Goal: Task Accomplishment & Management: Manage account settings

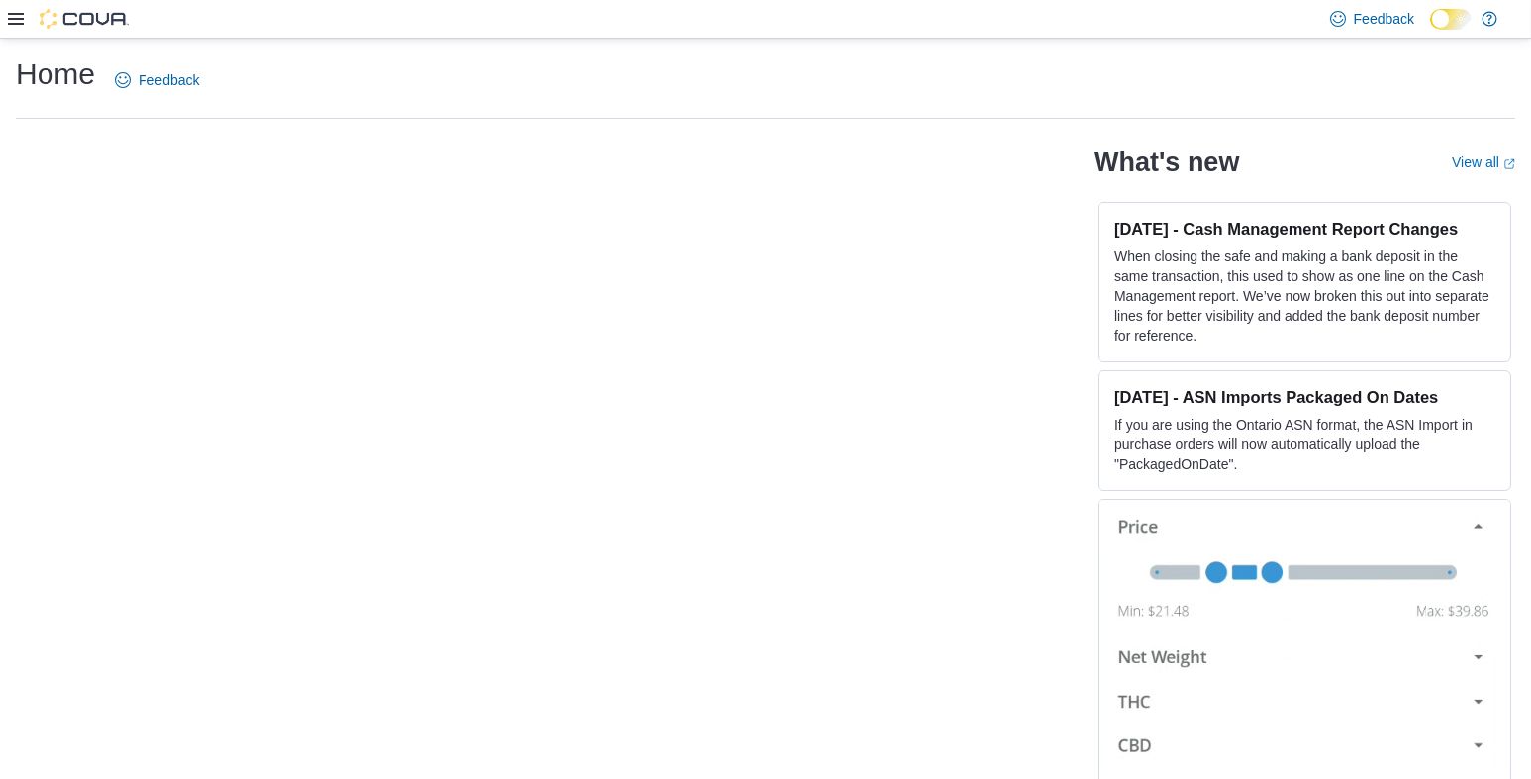
scroll to position [19, 0]
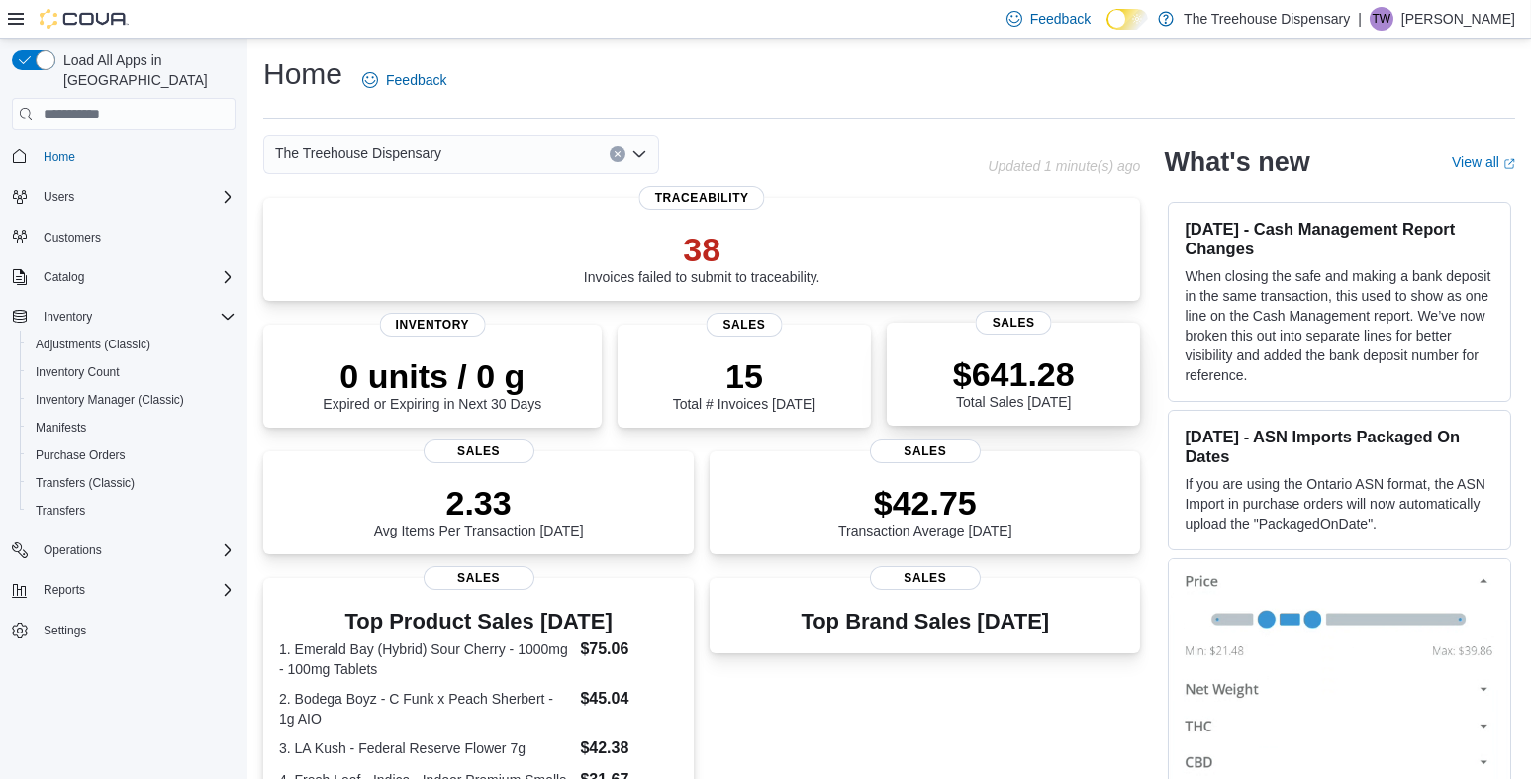
click at [1013, 374] on p "$641.28" at bounding box center [1014, 374] width 122 height 40
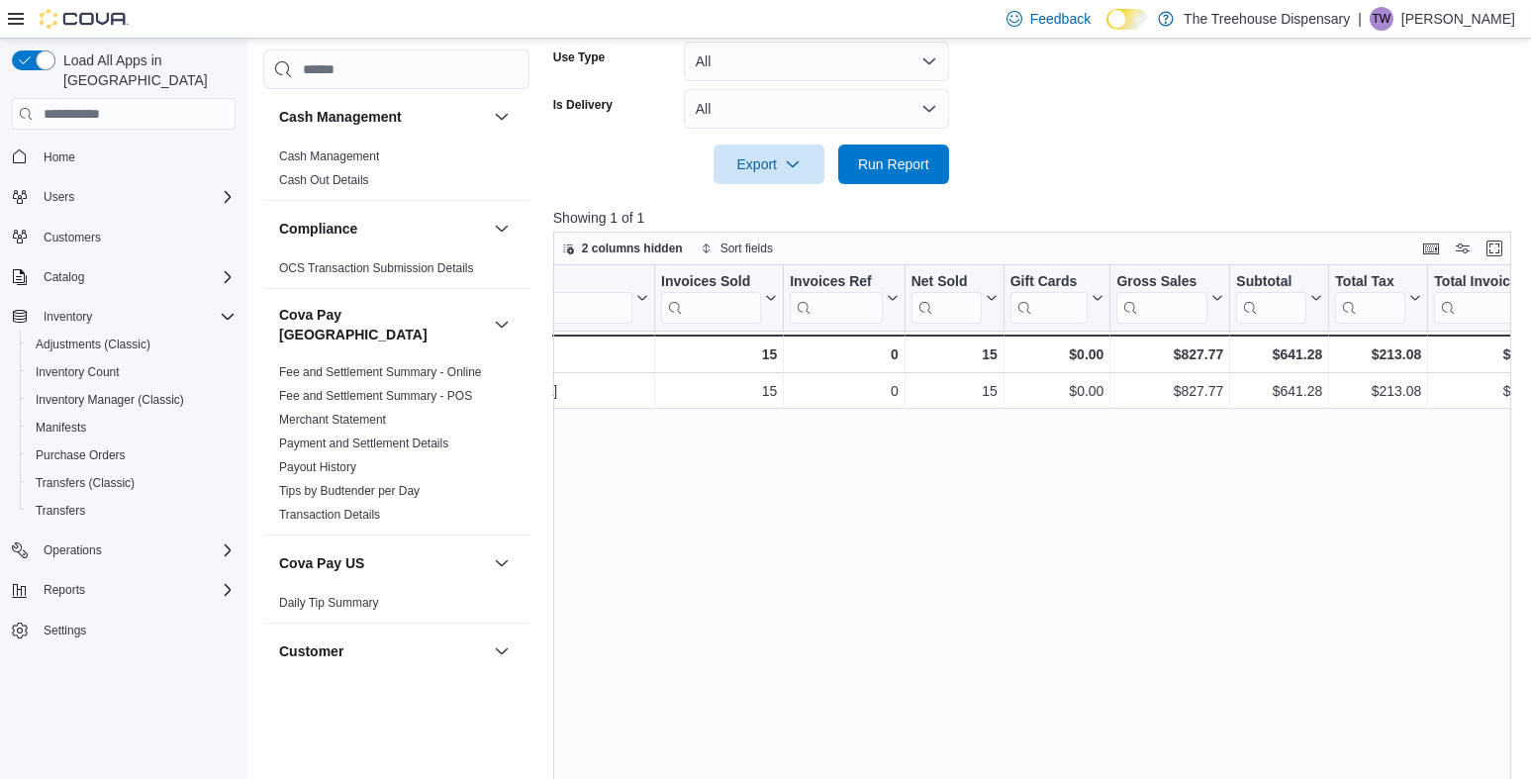
scroll to position [0, 15]
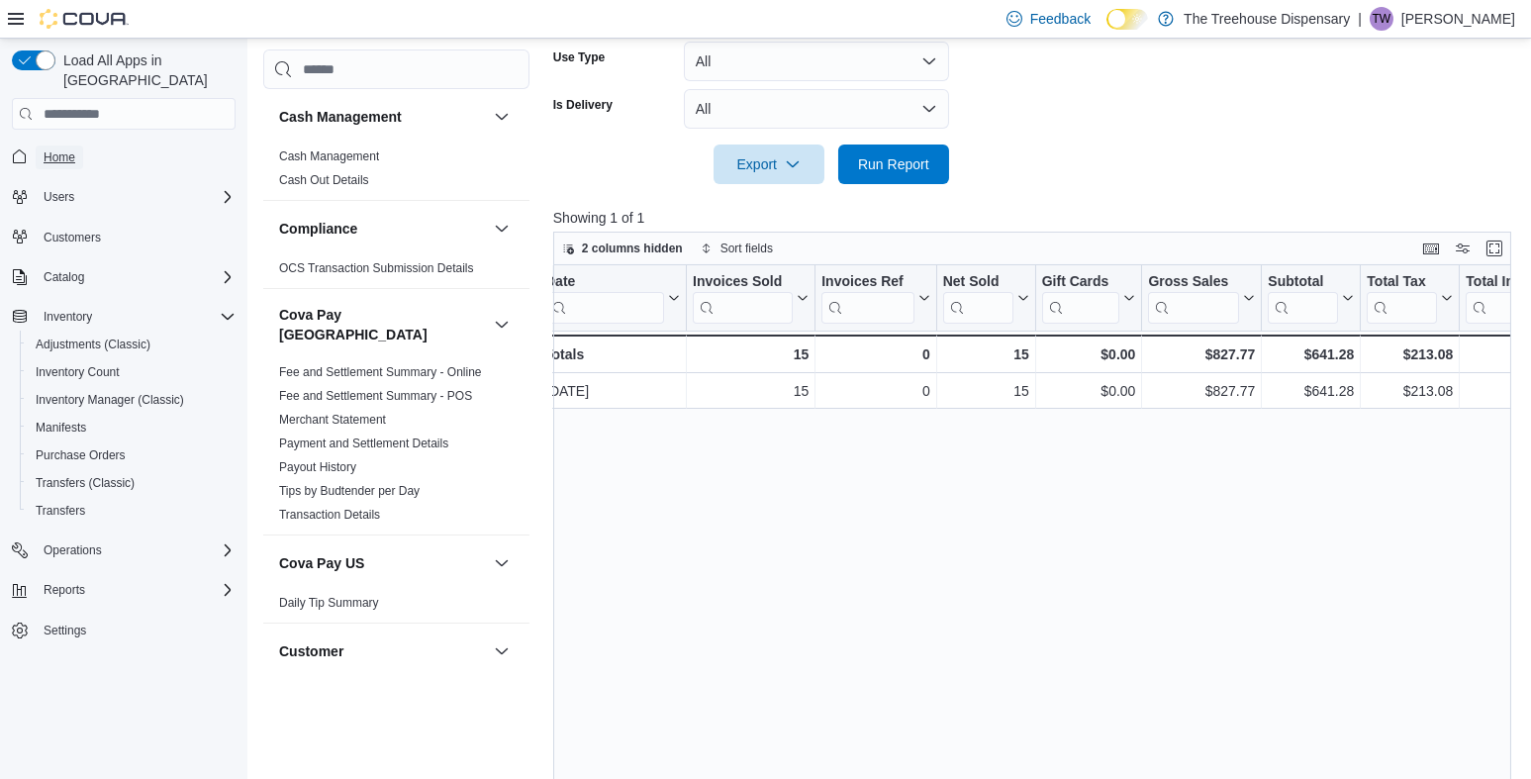
click at [52, 149] on span "Home" at bounding box center [60, 157] width 32 height 16
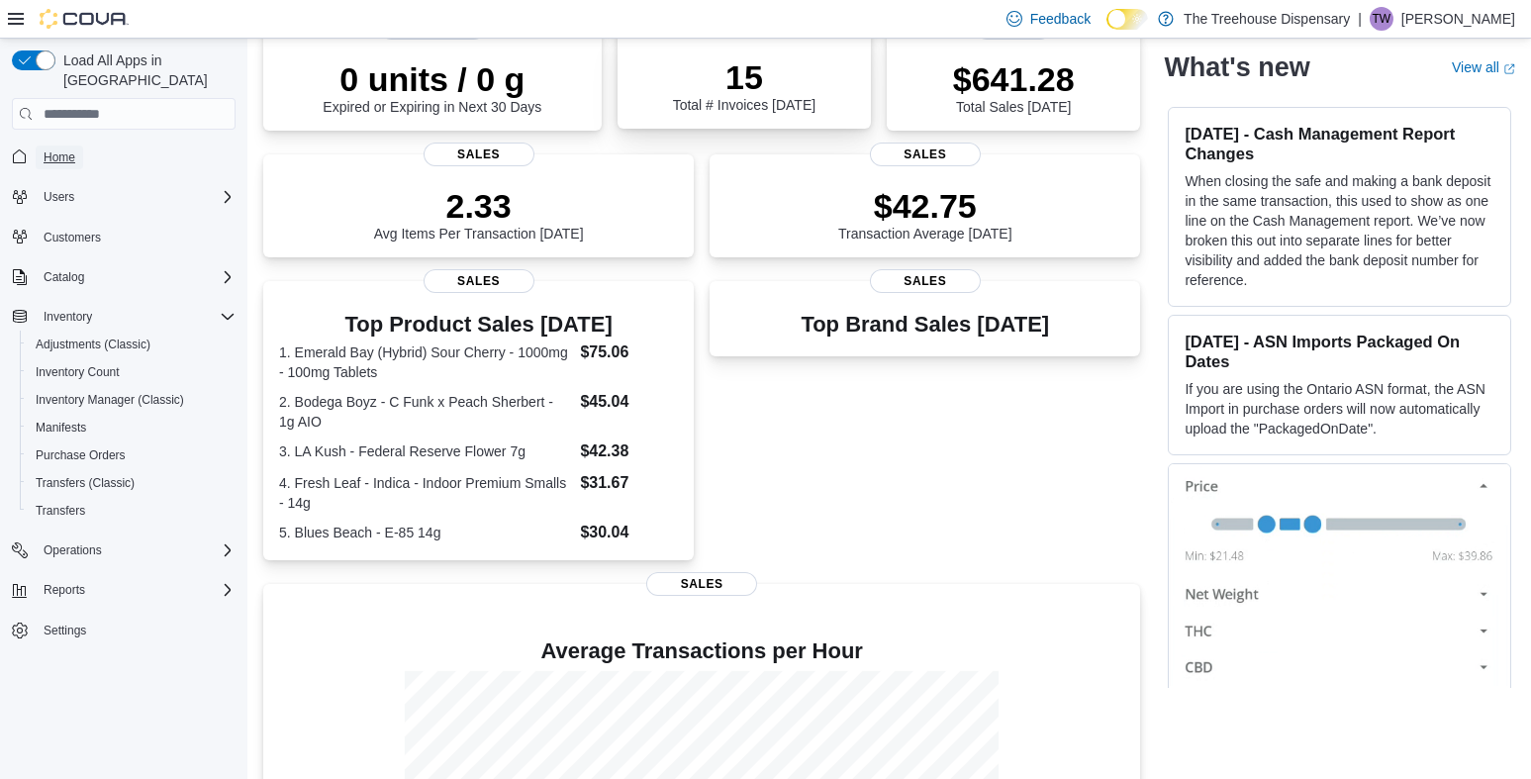
scroll to position [98, 0]
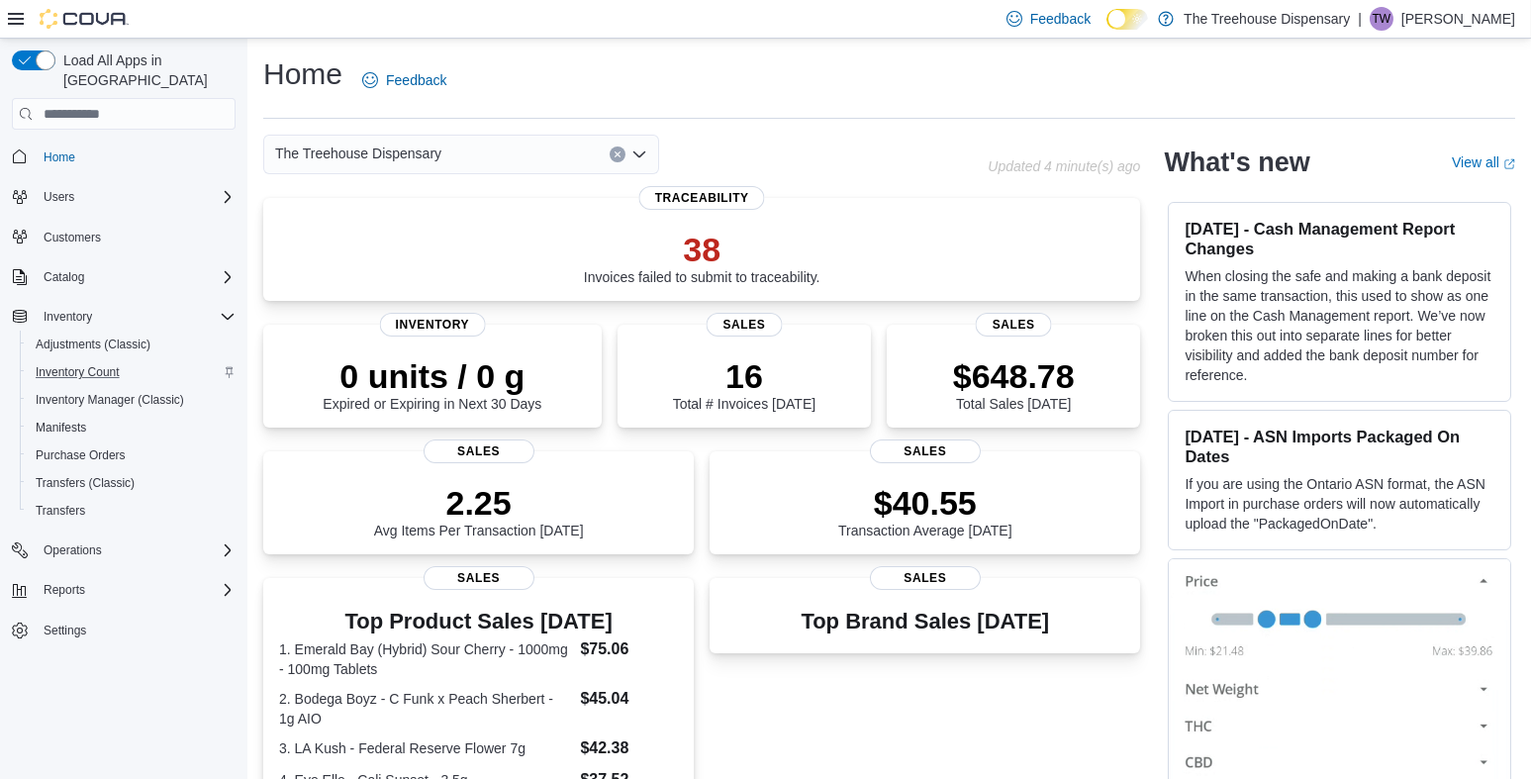
click at [134, 360] on div "Inventory Count" at bounding box center [132, 372] width 208 height 24
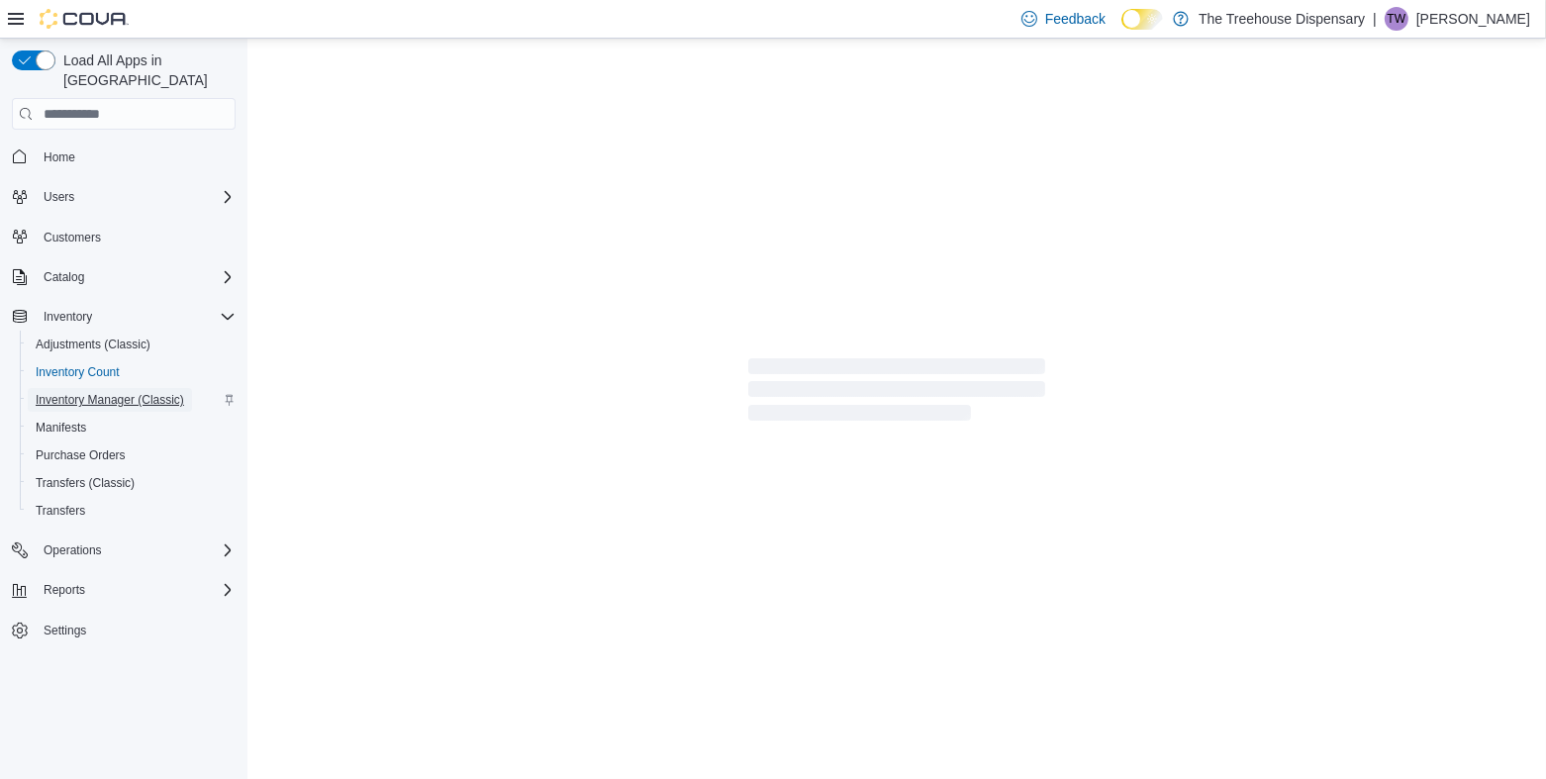
click at [136, 392] on span "Inventory Manager (Classic)" at bounding box center [110, 400] width 148 height 16
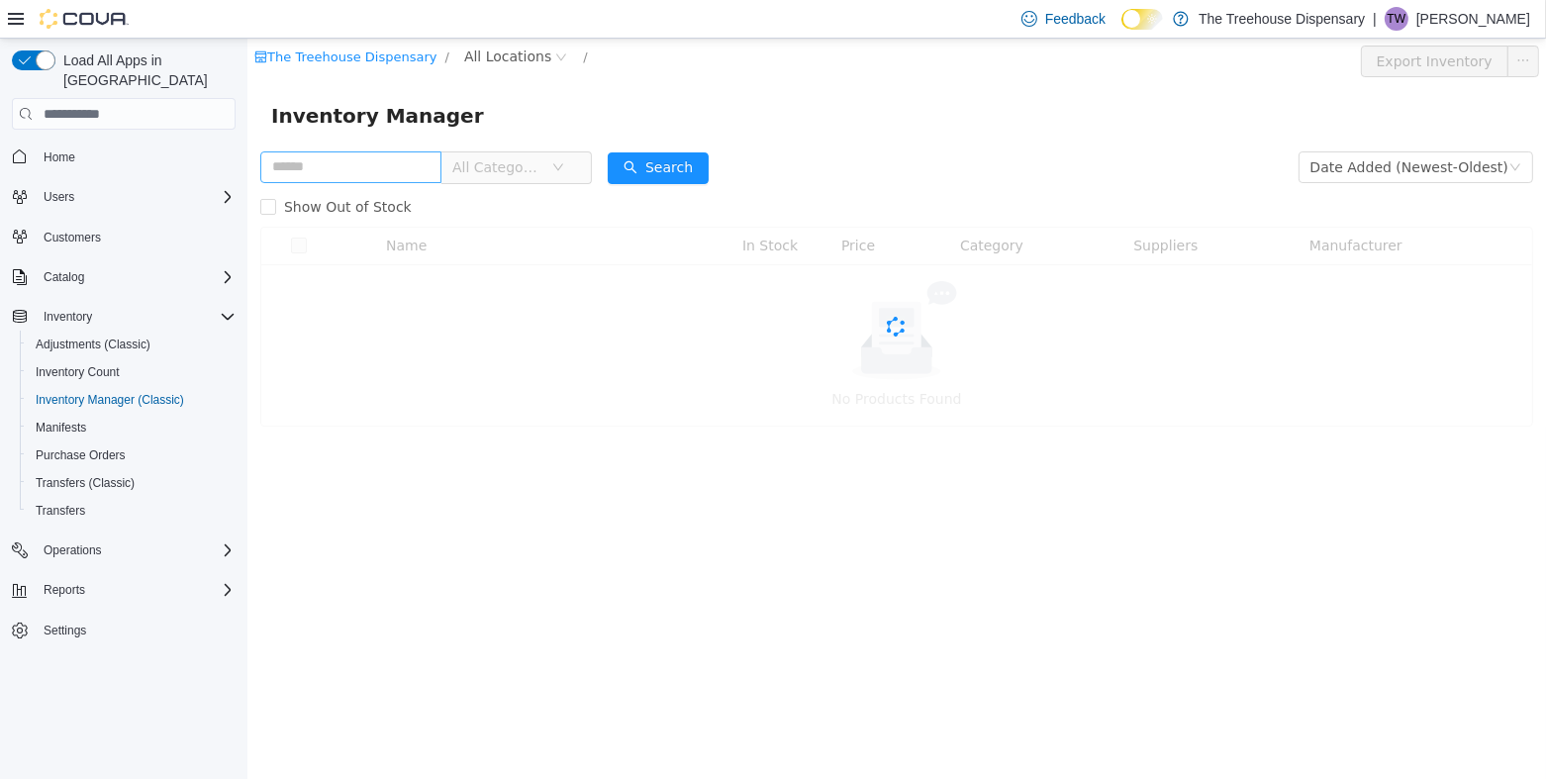
click at [342, 164] on input "text" at bounding box center [349, 167] width 181 height 32
type input "******"
click at [693, 161] on button "Search" at bounding box center [657, 168] width 101 height 32
click at [273, 214] on span at bounding box center [267, 207] width 16 height 16
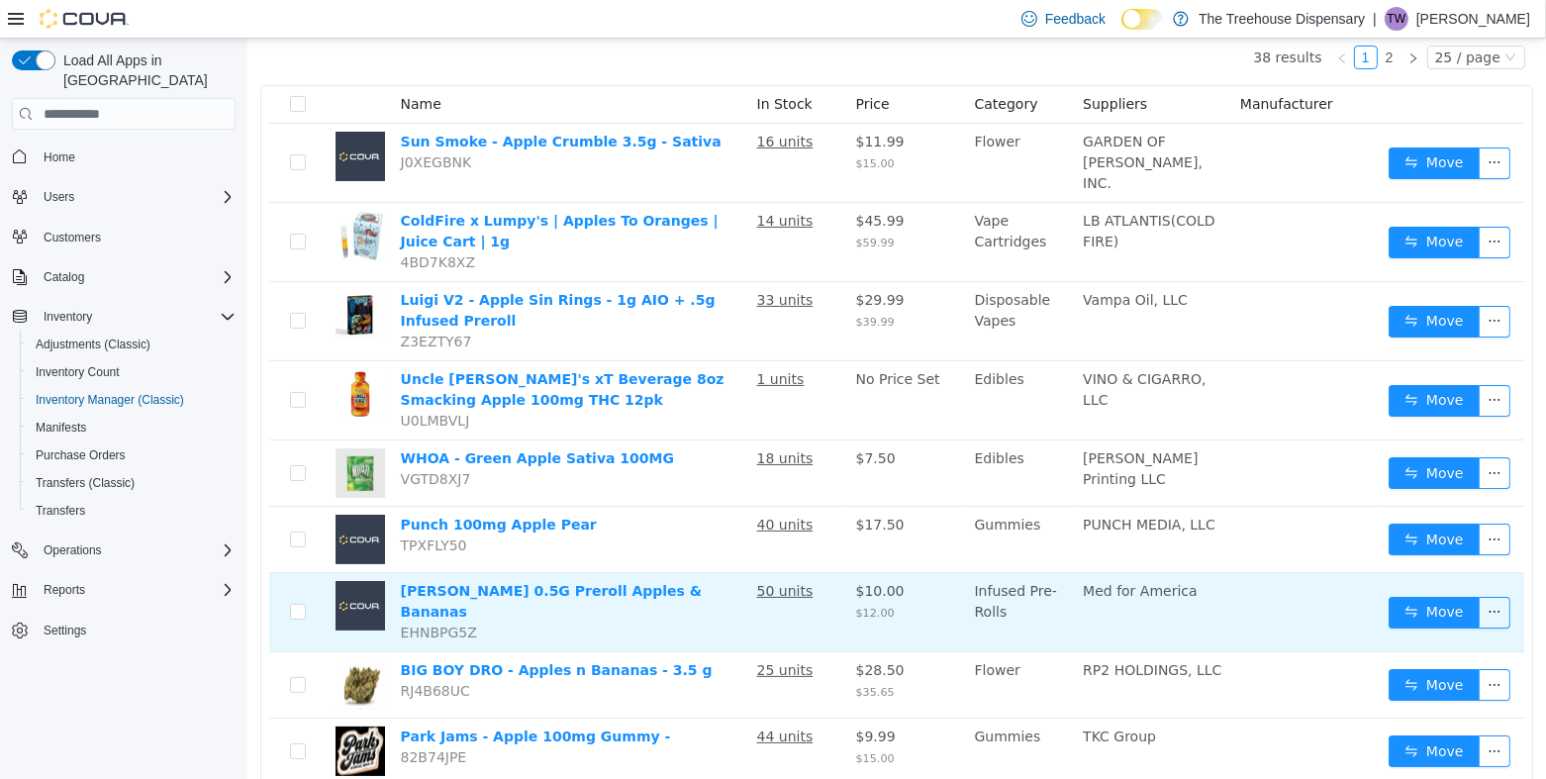
scroll to position [297, 0]
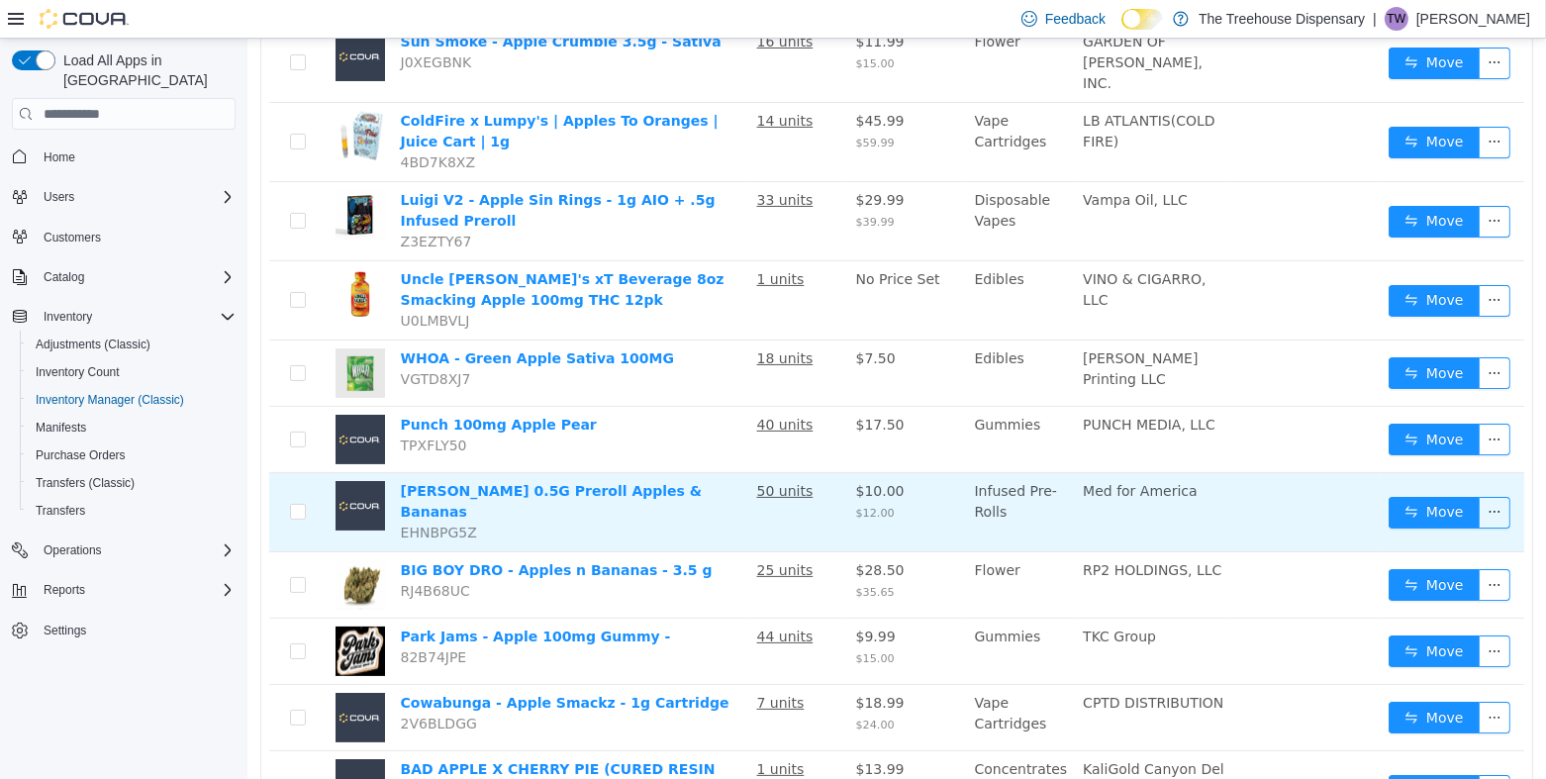
click at [285, 490] on td at bounding box center [297, 512] width 58 height 79
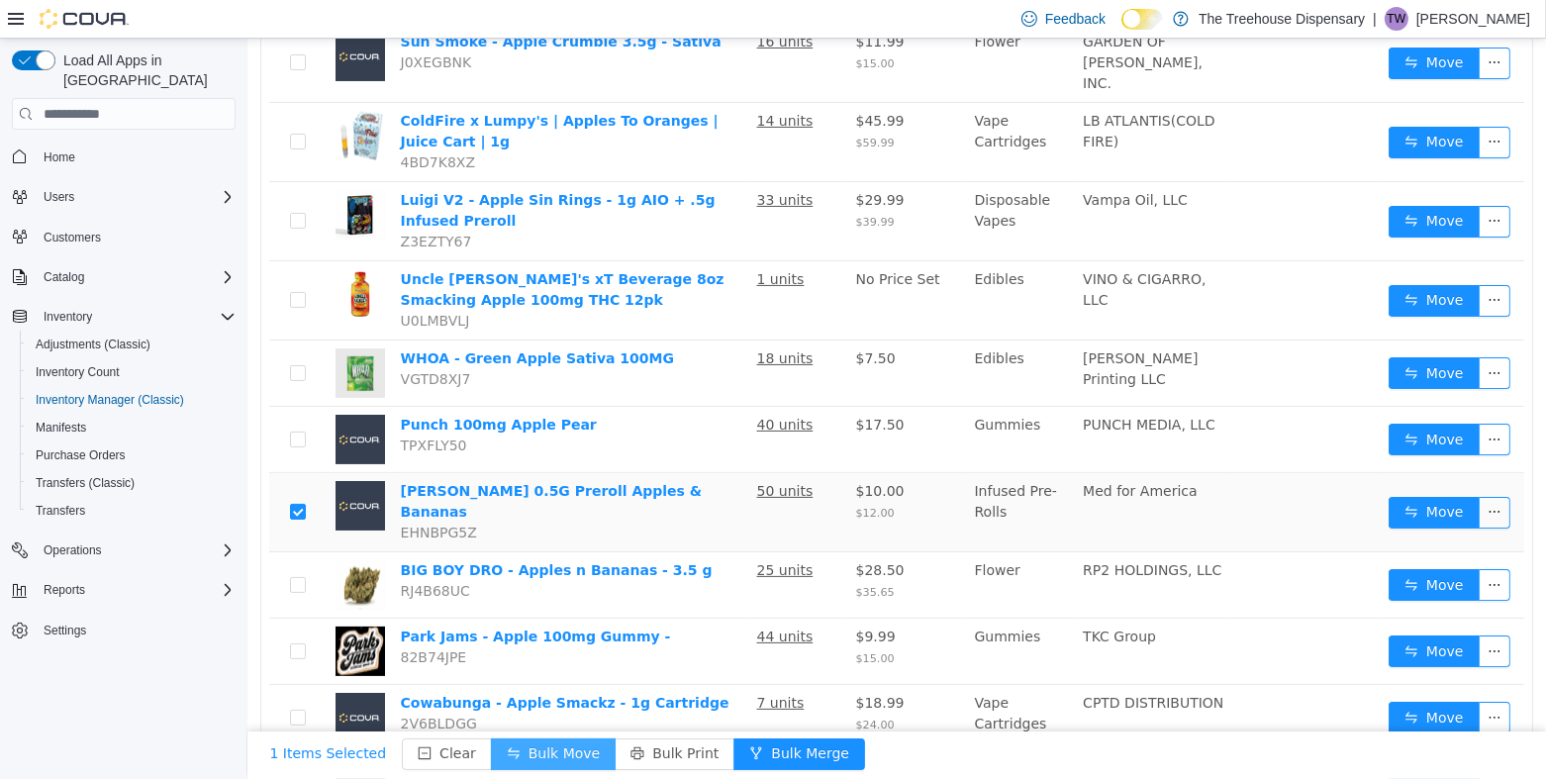
click at [547, 759] on button "Bulk Move" at bounding box center [552, 754] width 125 height 32
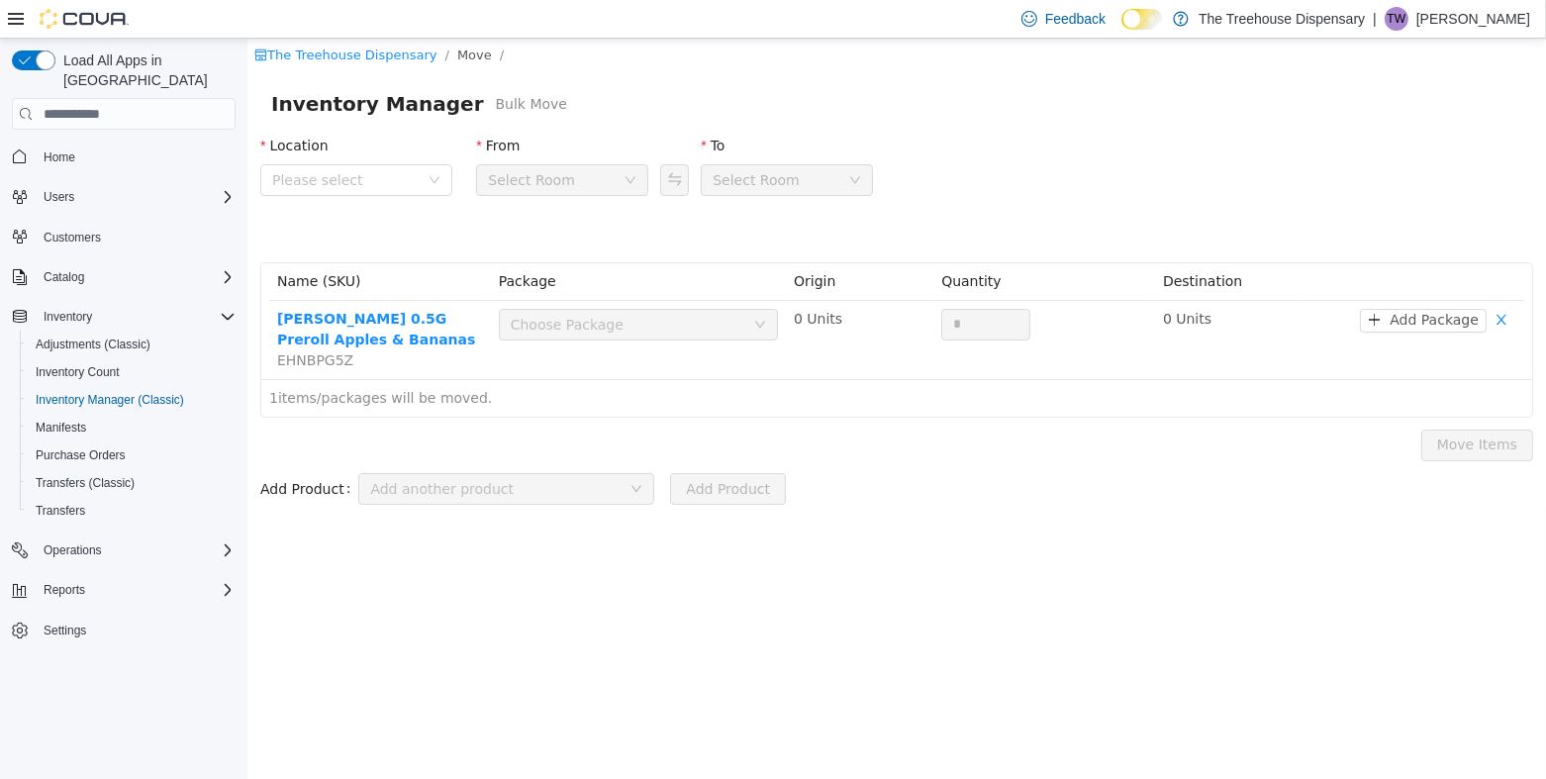
drag, startPoint x: 574, startPoint y: 336, endPoint x: 608, endPoint y: 378, distance: 53.5
click at [575, 341] on div "Choose Package" at bounding box center [637, 329] width 279 height 40
click at [389, 182] on span "Please select" at bounding box center [344, 180] width 146 height 20
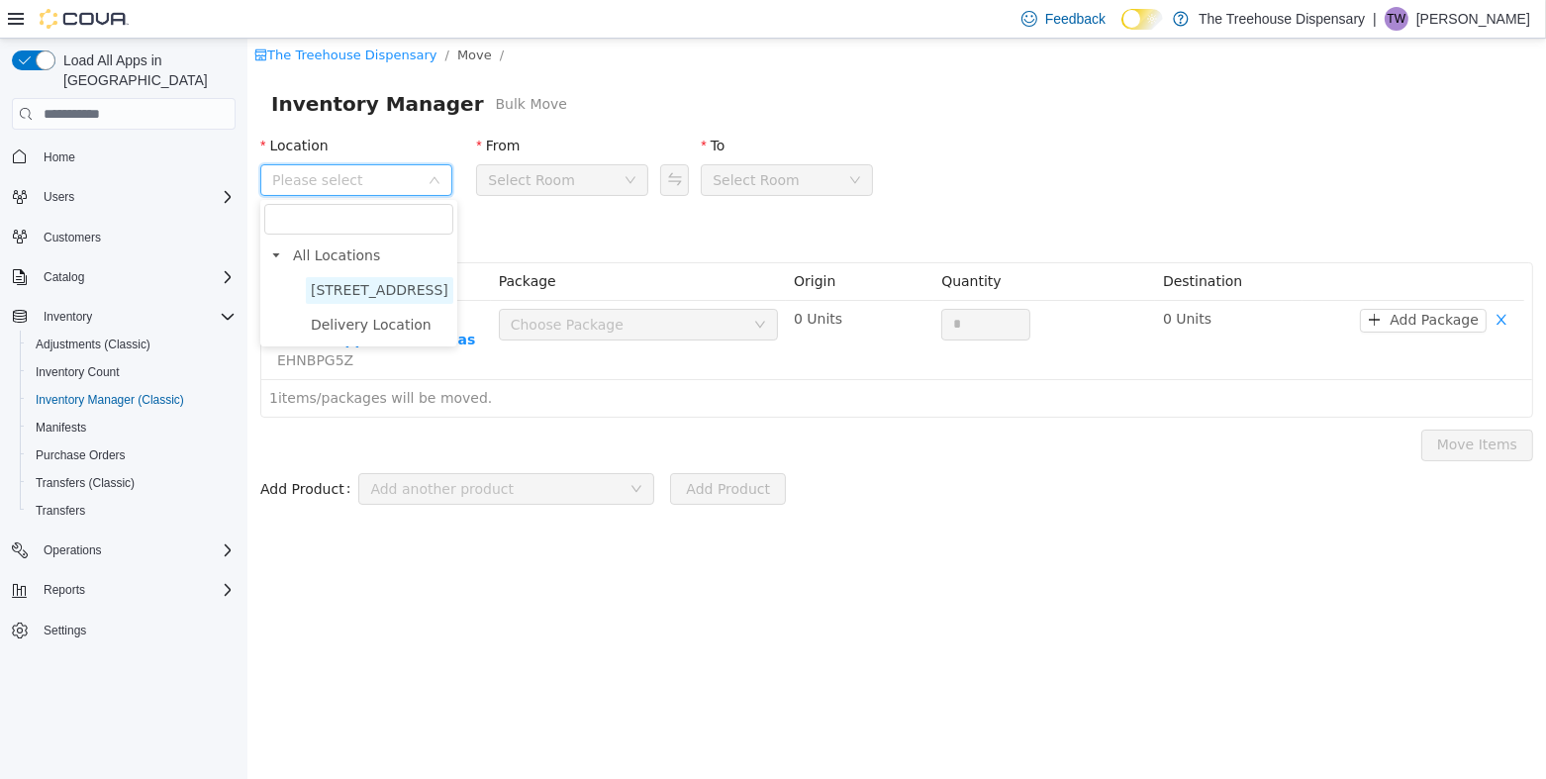
click at [389, 293] on span "[STREET_ADDRESS]" at bounding box center [379, 290] width 138 height 16
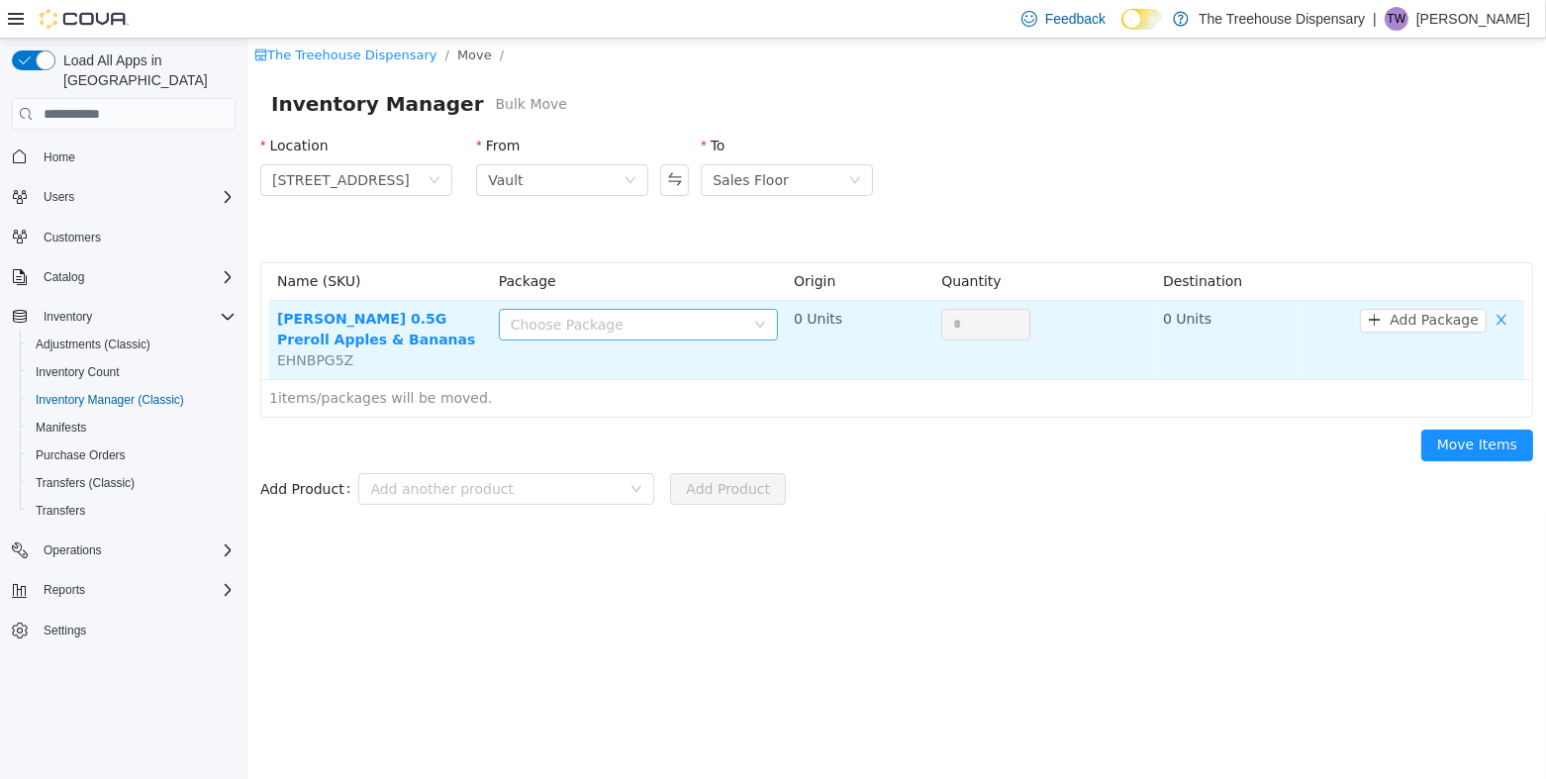
click at [608, 326] on div "Choose Package" at bounding box center [627, 325] width 234 height 20
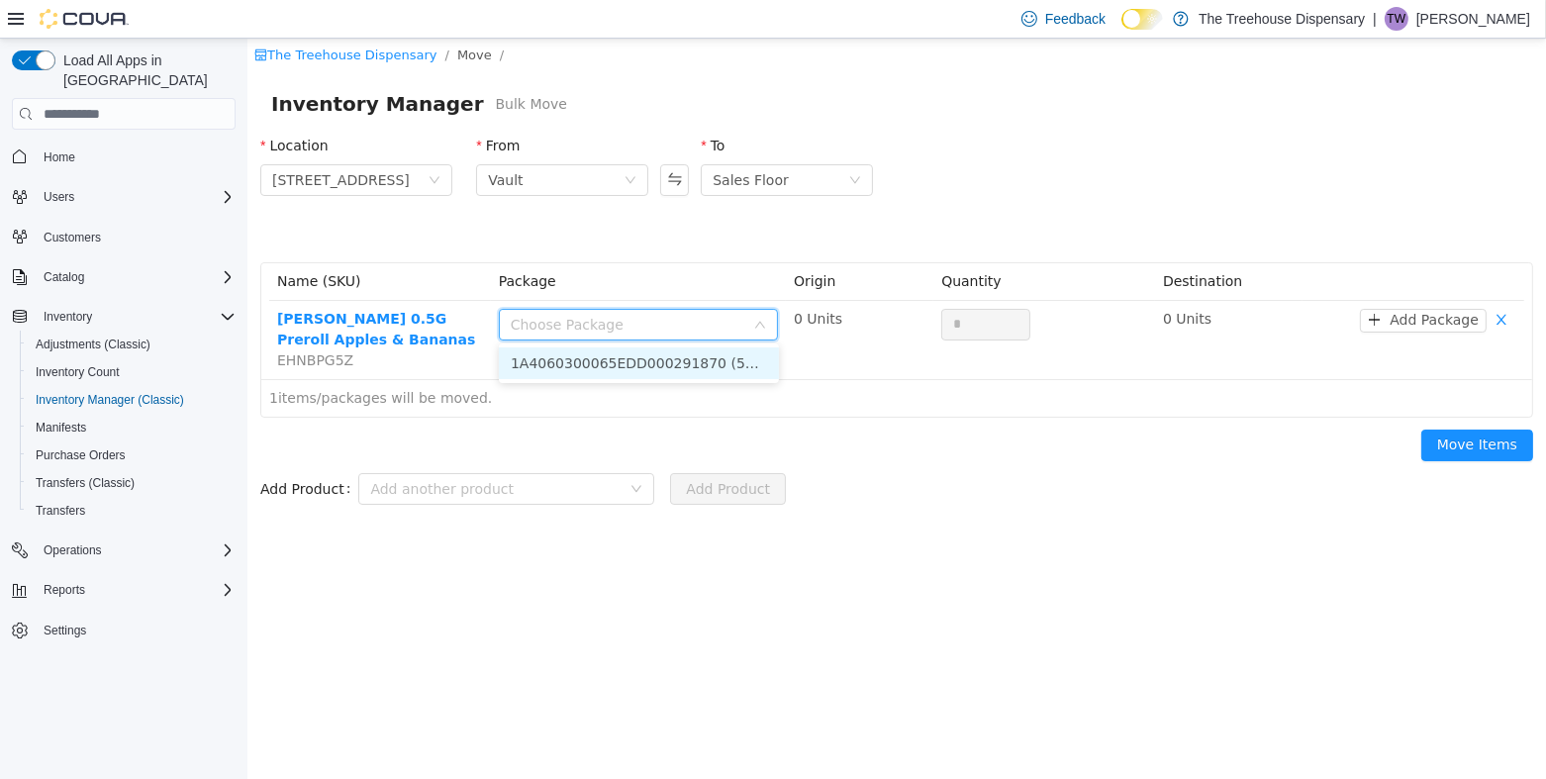
click at [686, 374] on li "1A4060300065EDD000291870 (50 Units)" at bounding box center [638, 363] width 280 height 32
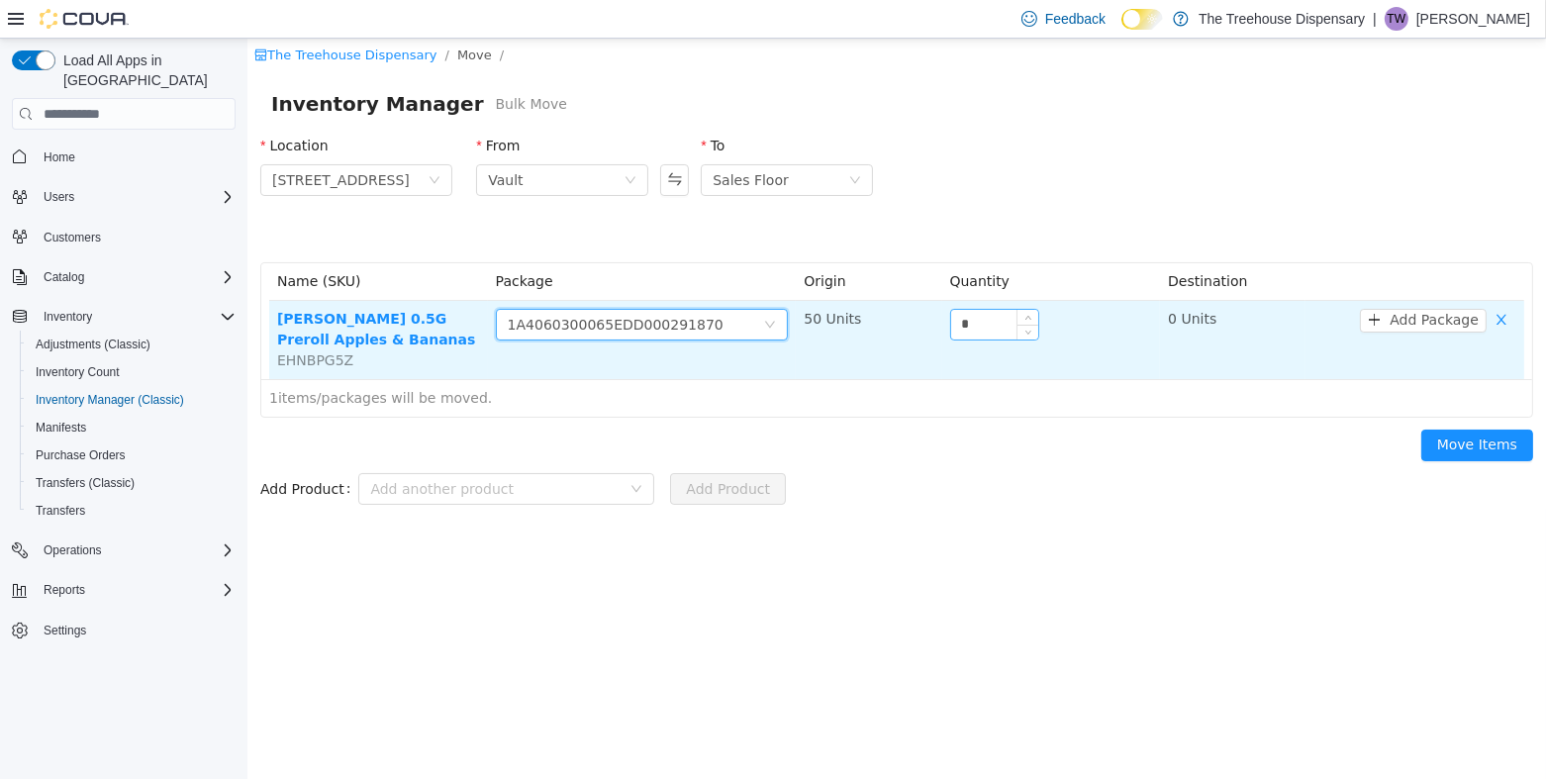
click at [962, 328] on input "*" at bounding box center [993, 325] width 87 height 30
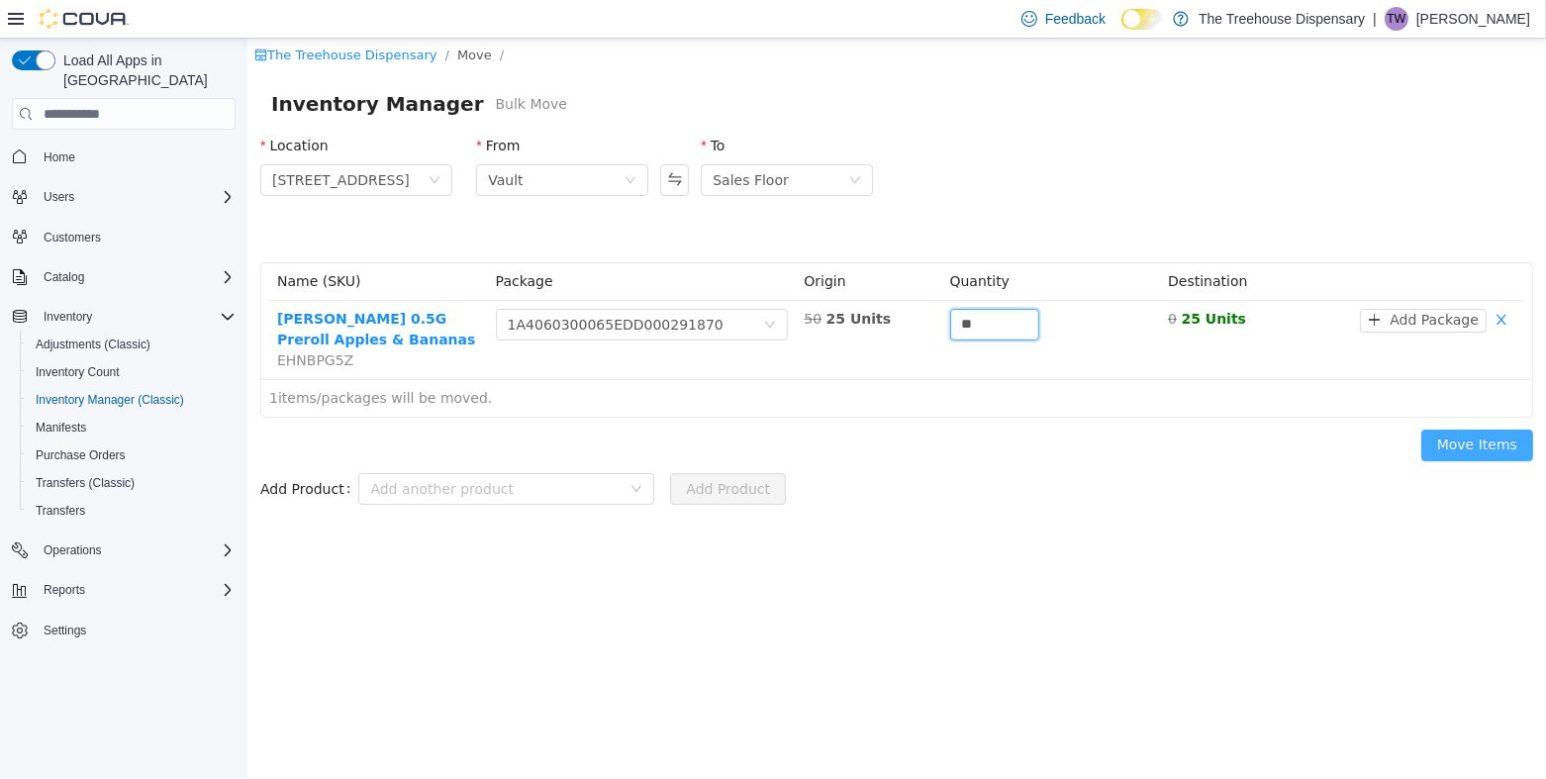
type input "**"
click at [1483, 442] on button "Move Items" at bounding box center [1476, 445] width 112 height 32
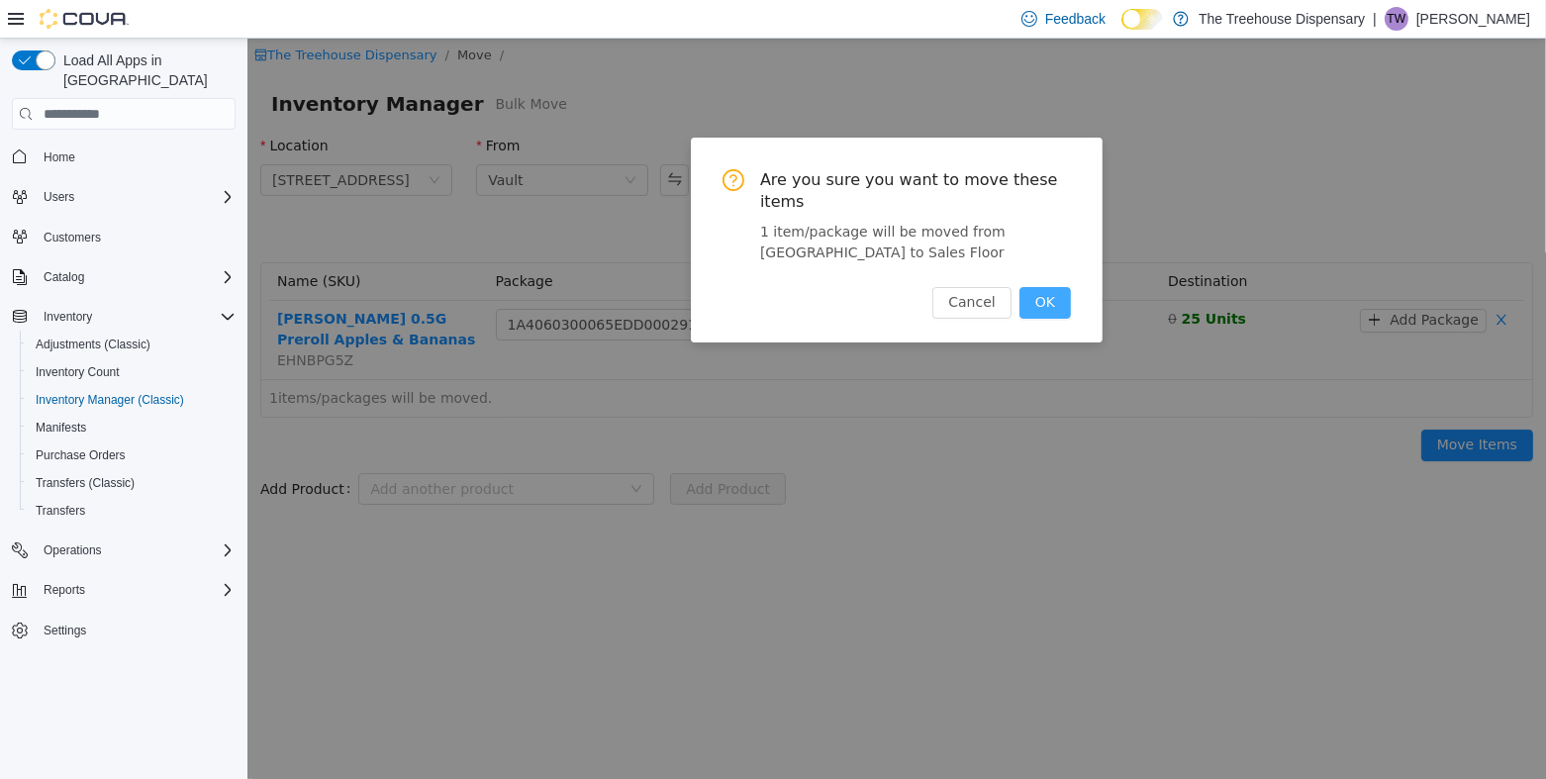
click at [1057, 287] on button "OK" at bounding box center [1043, 303] width 51 height 32
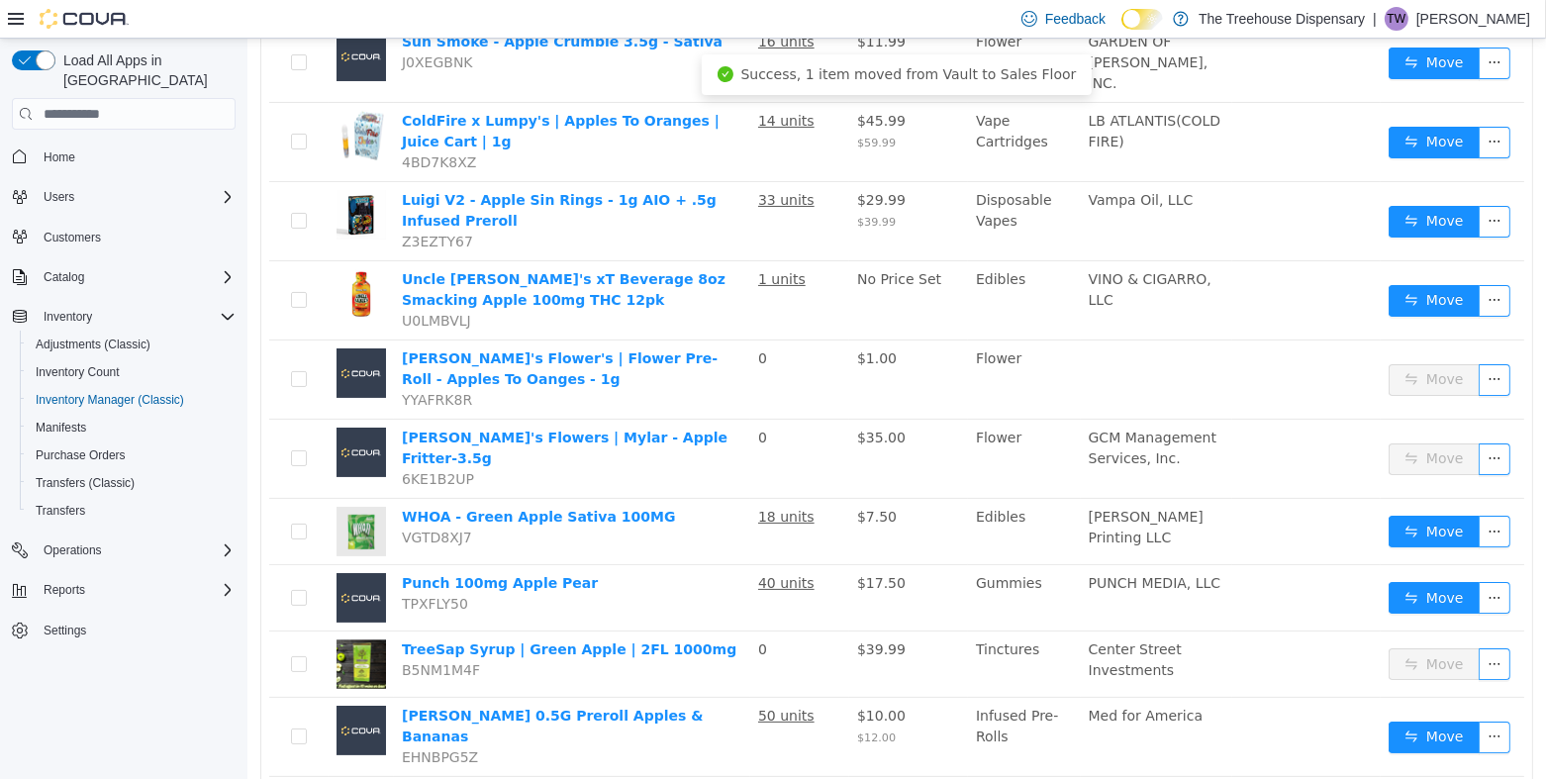
scroll to position [494, 0]
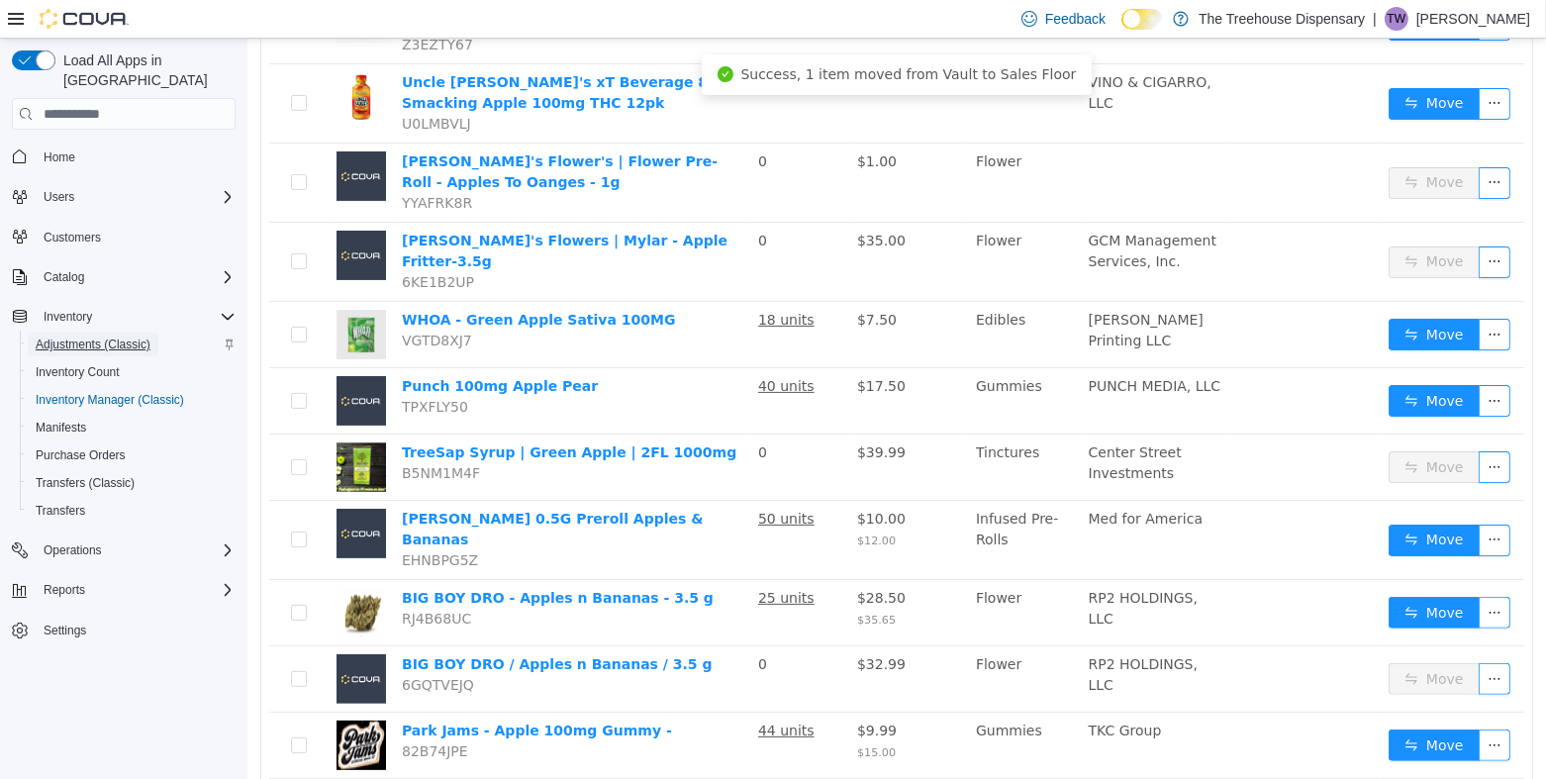
click at [117, 336] on span "Adjustments (Classic)" at bounding box center [93, 344] width 115 height 16
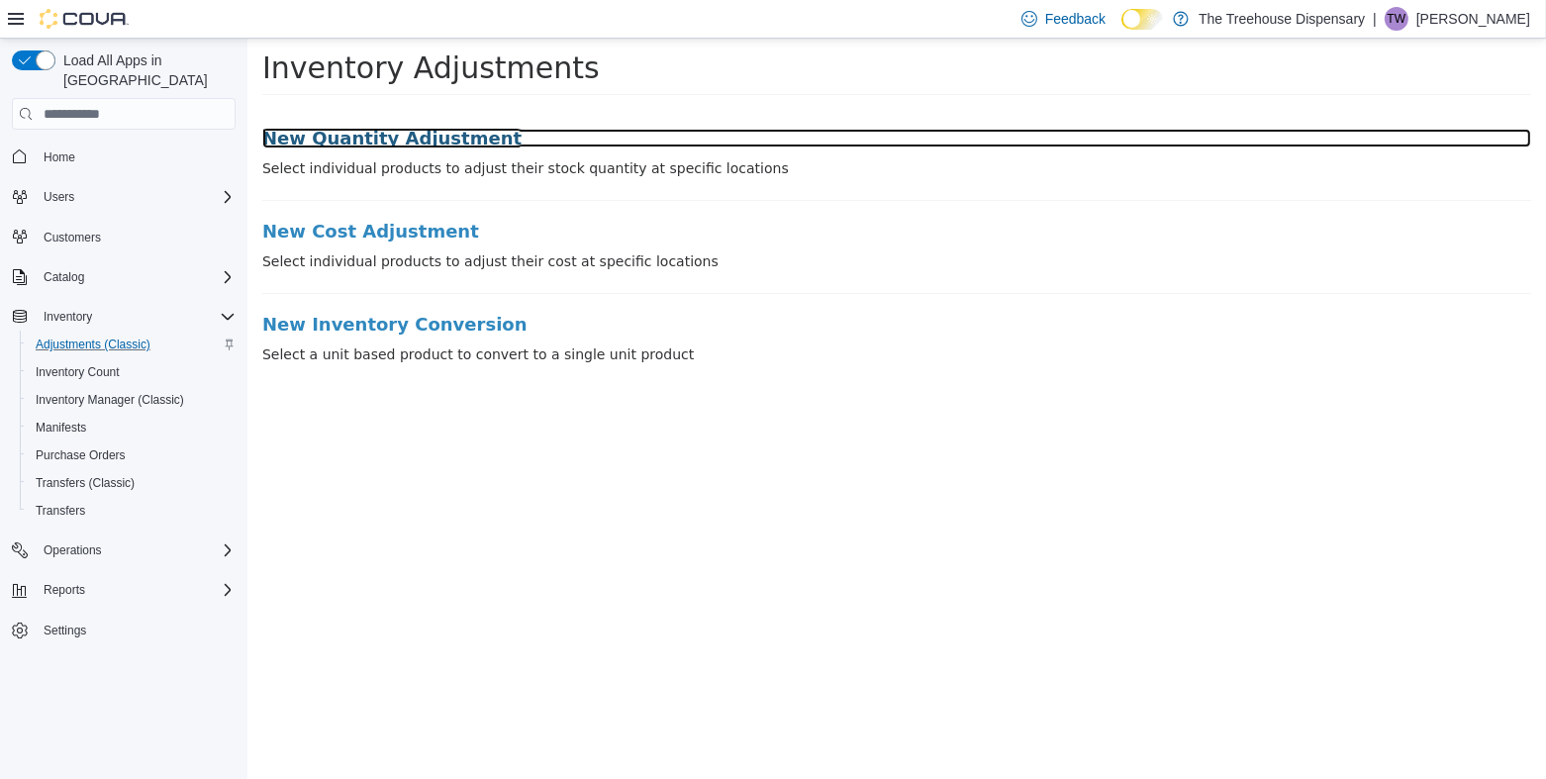
click at [444, 142] on h3 "New Quantity Adjustment" at bounding box center [895, 139] width 1269 height 20
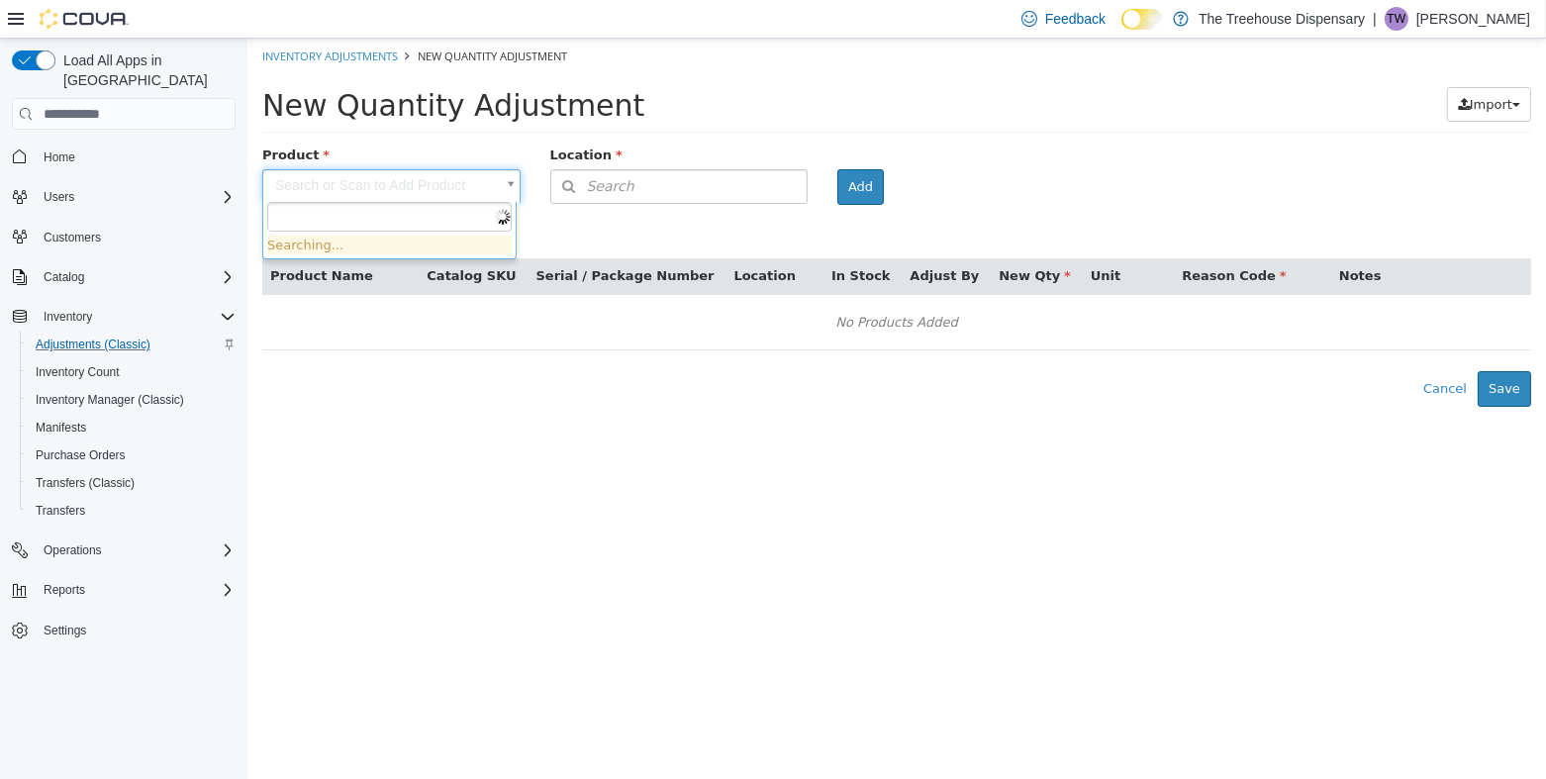
click at [425, 185] on body "× Inventory Adjustments New Quantity Adjustment New Quantity Adjustment Import …" at bounding box center [895, 223] width 1298 height 368
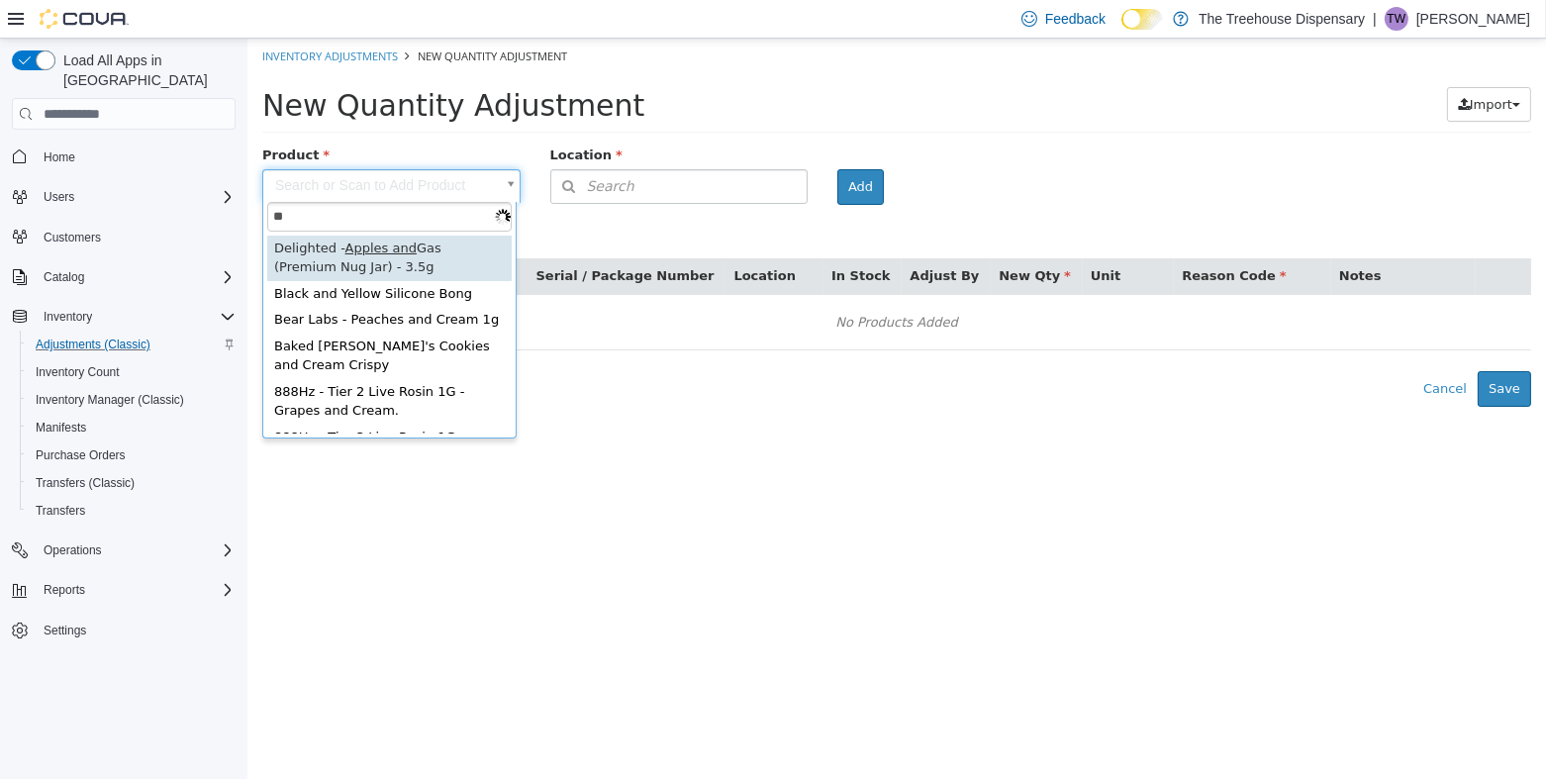
type input "*"
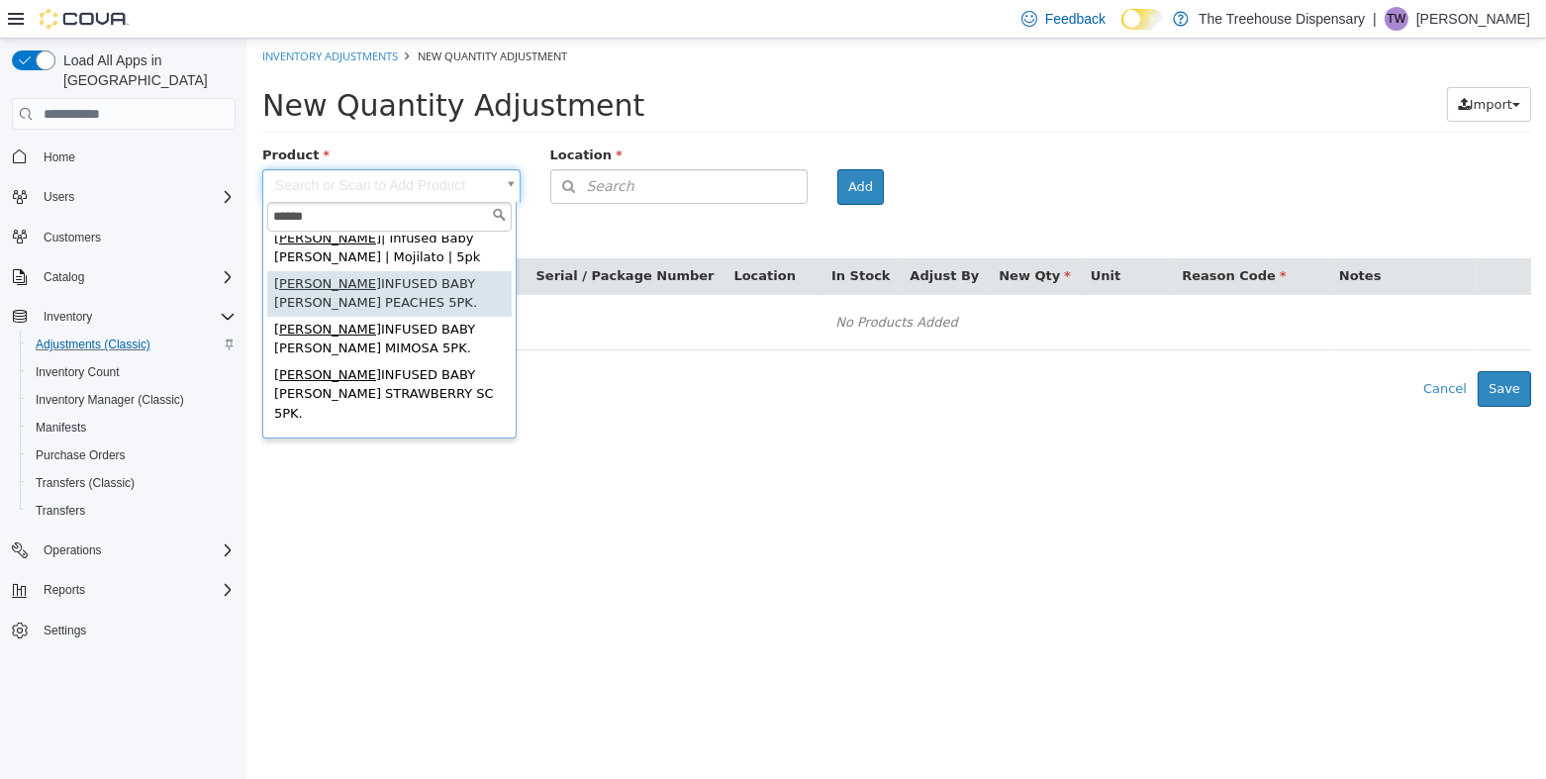
scroll to position [299, 0]
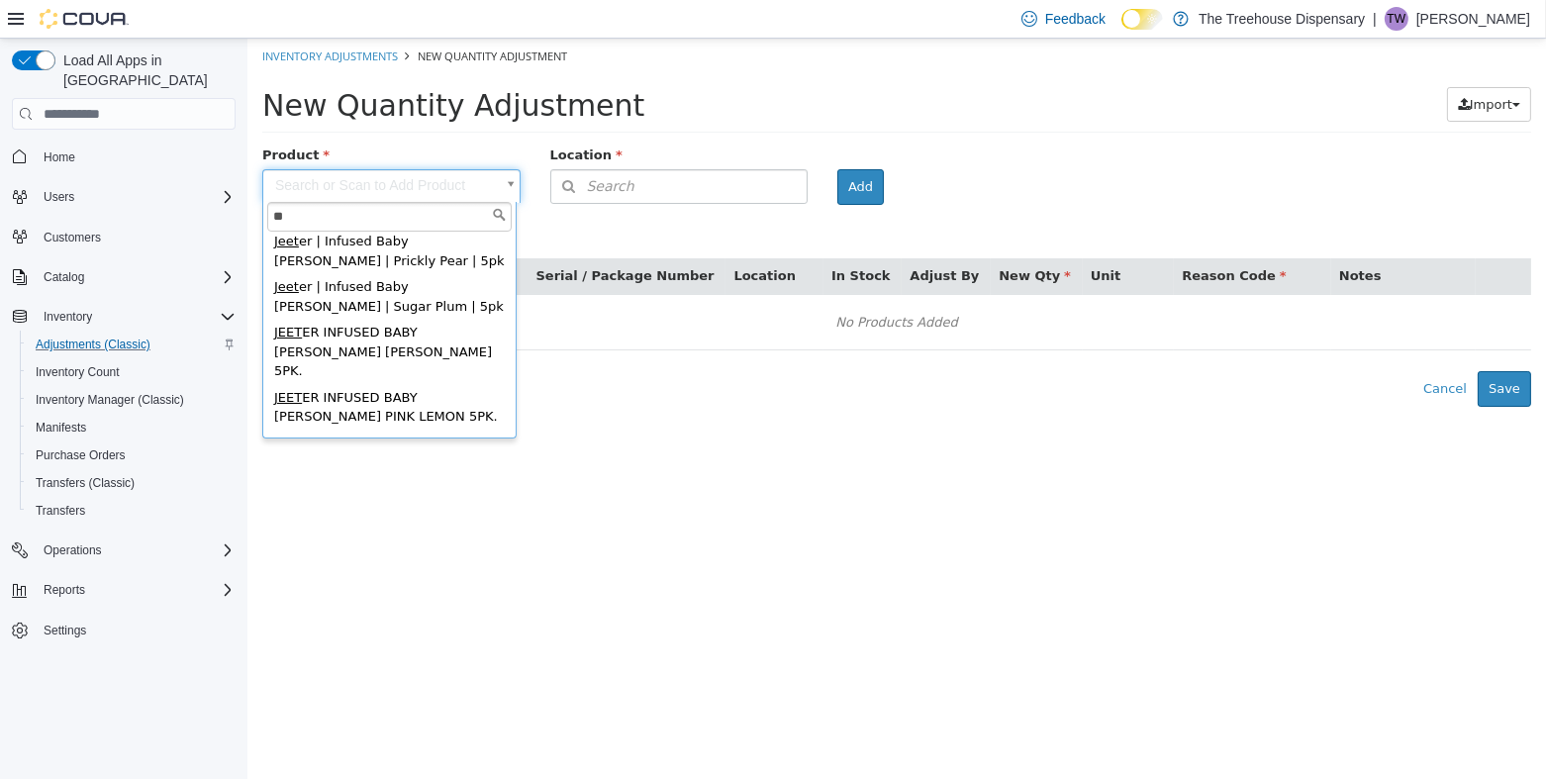
type input "*"
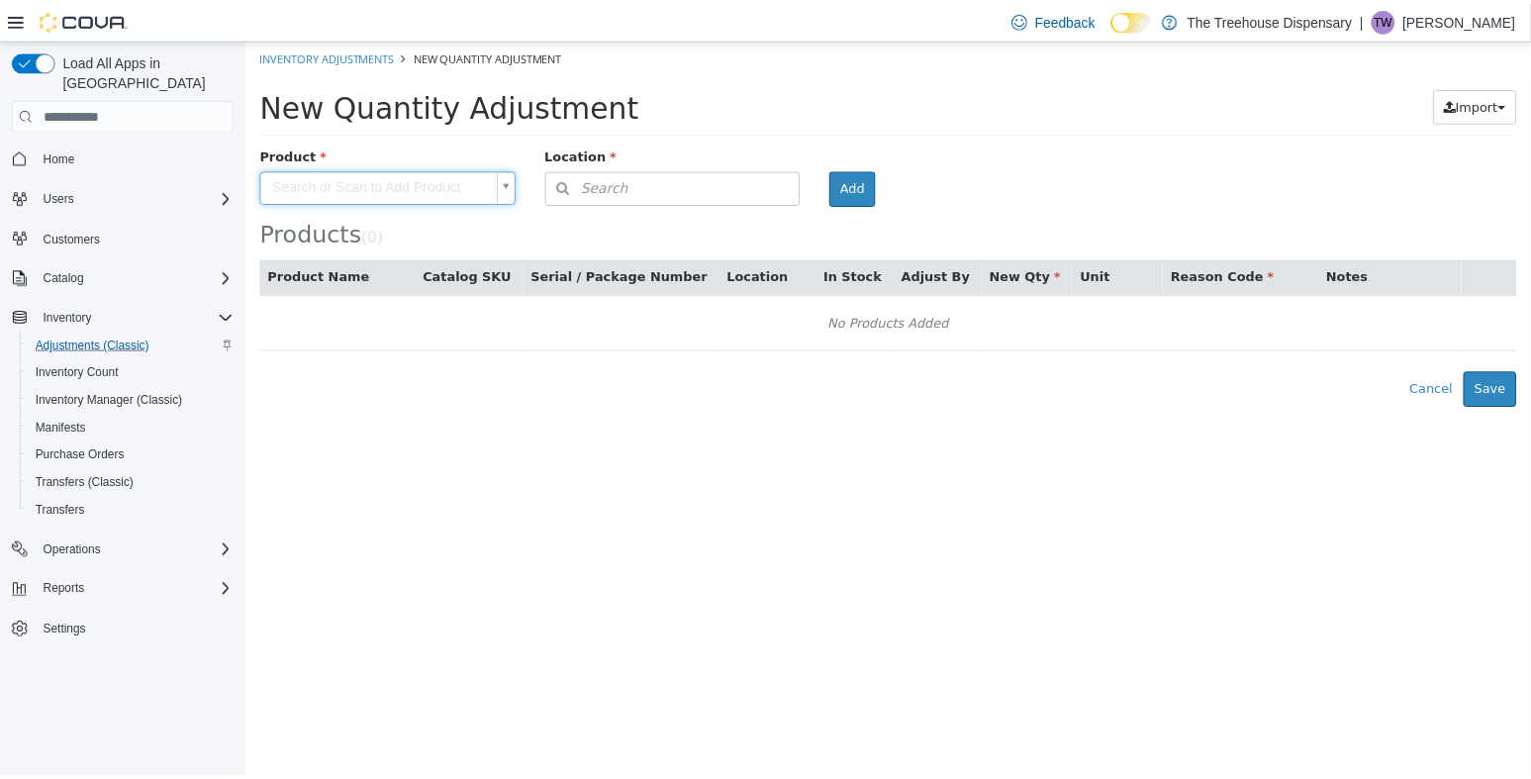
scroll to position [0, 0]
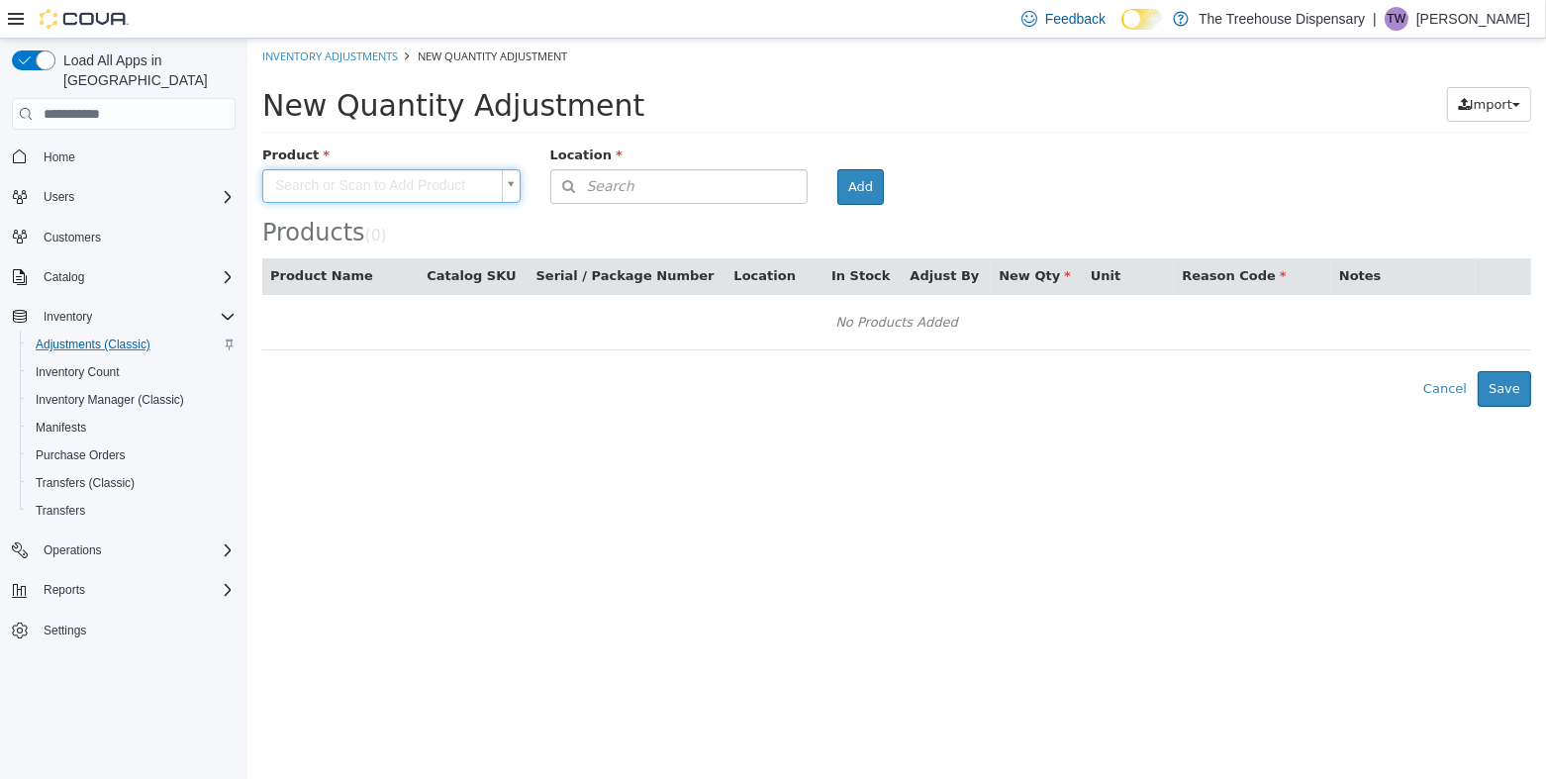
click at [408, 133] on body "× Inventory Adjustments New Quantity Adjustment New Quantity Adjustment Import …" at bounding box center [895, 223] width 1298 height 368
click at [425, 194] on body "× Inventory Adjustments New Quantity Adjustment New Quantity Adjustment Import …" at bounding box center [895, 223] width 1298 height 368
type input "**"
drag, startPoint x: 890, startPoint y: 50, endPoint x: 890, endPoint y: 39, distance: 11.9
click at [890, 39] on body "× Inventory Adjustments New Quantity Adjustment New Quantity Adjustment Import …" at bounding box center [895, 223] width 1298 height 368
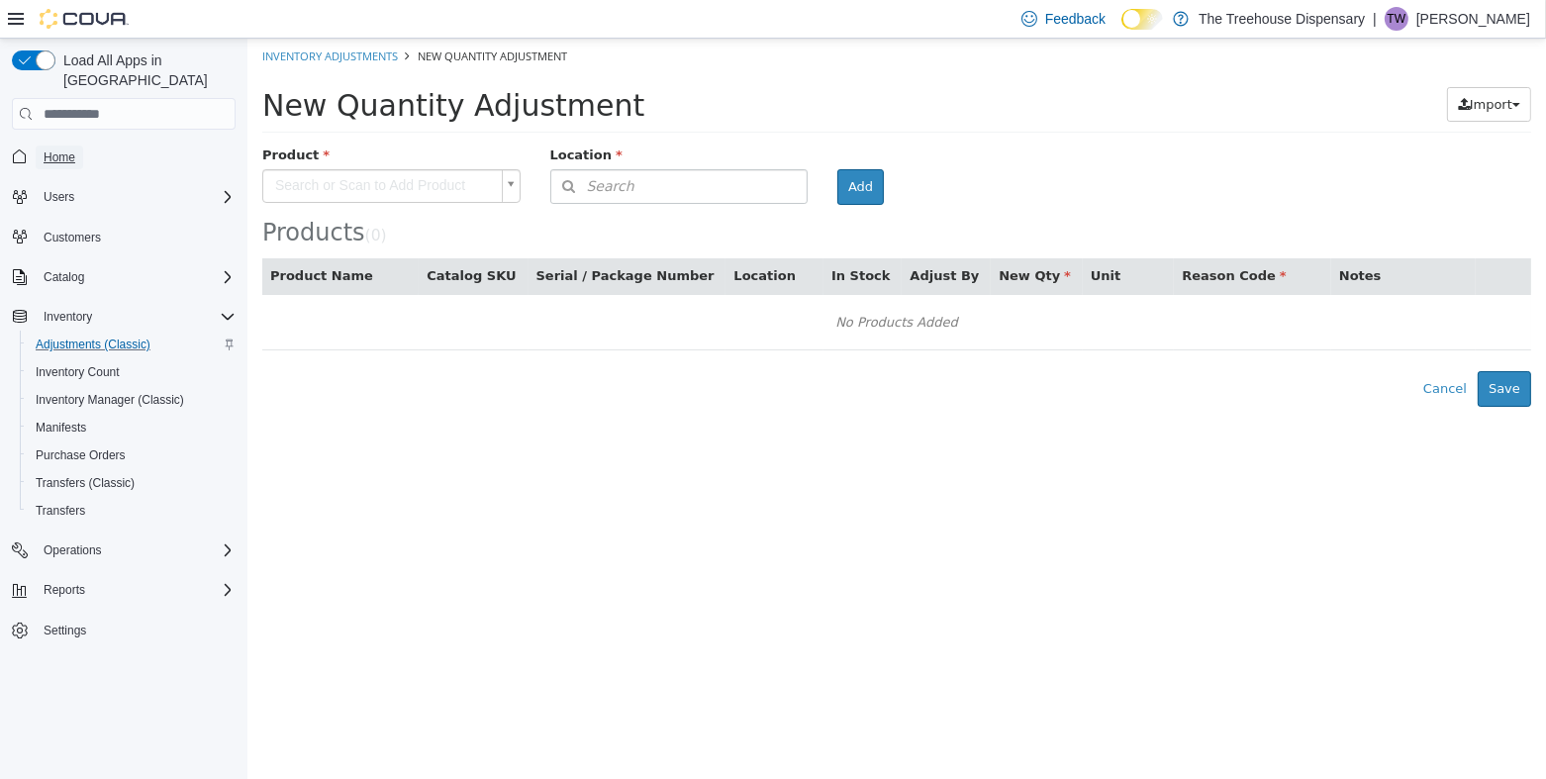
click at [68, 149] on span "Home" at bounding box center [60, 157] width 32 height 16
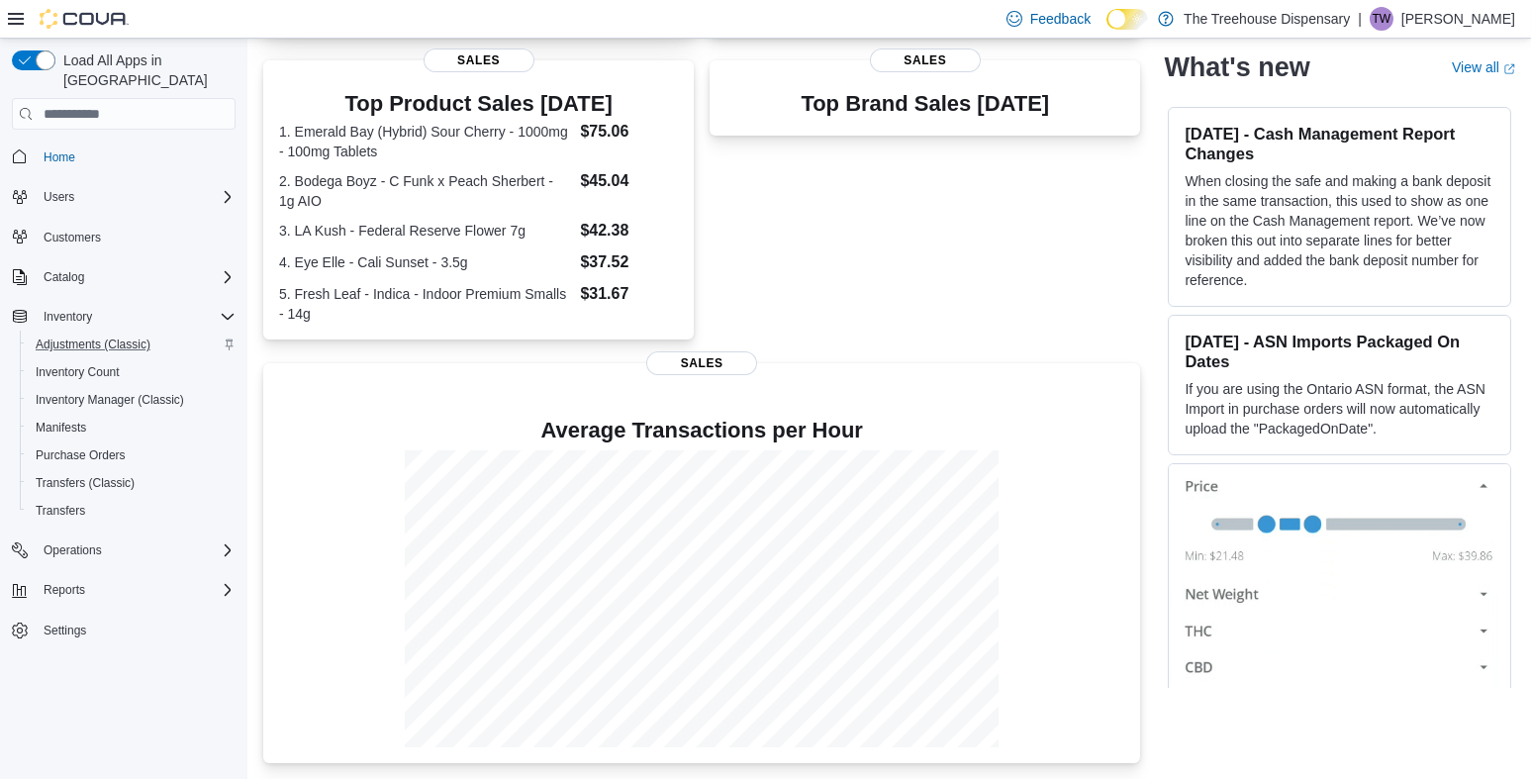
scroll to position [123, 0]
